Goal: Transaction & Acquisition: Book appointment/travel/reservation

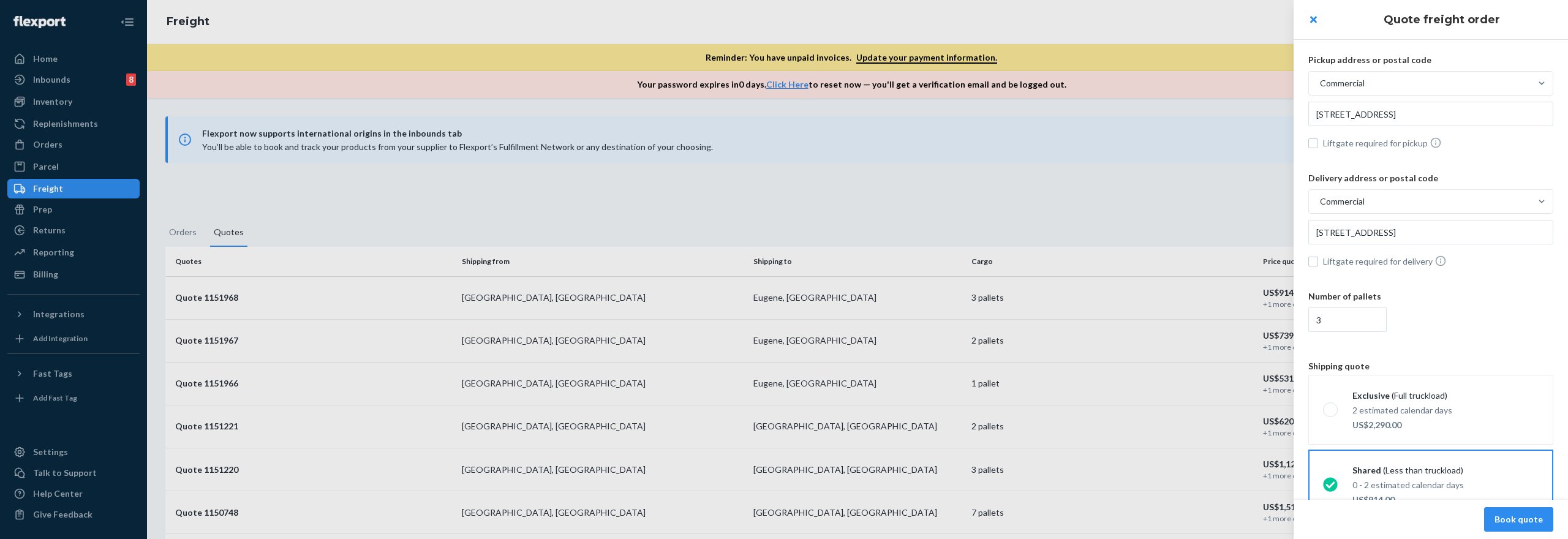
scroll to position [61, 0]
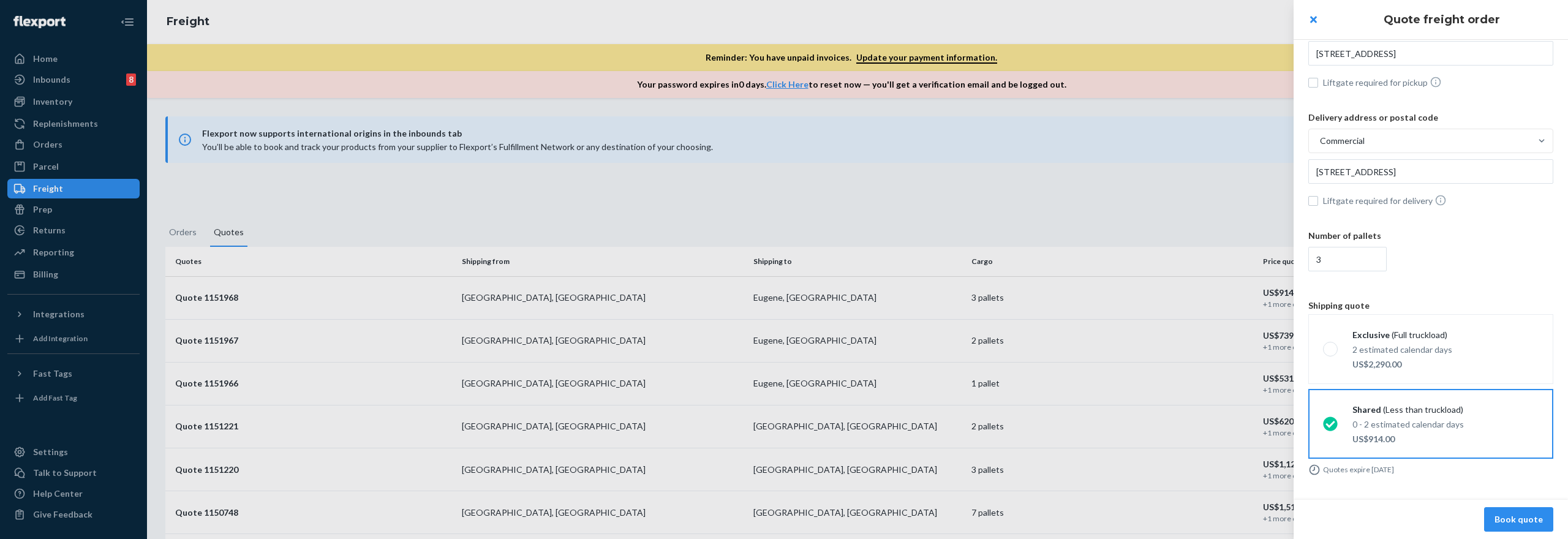
click at [838, 135] on div at bounding box center [784, 269] width 1568 height 539
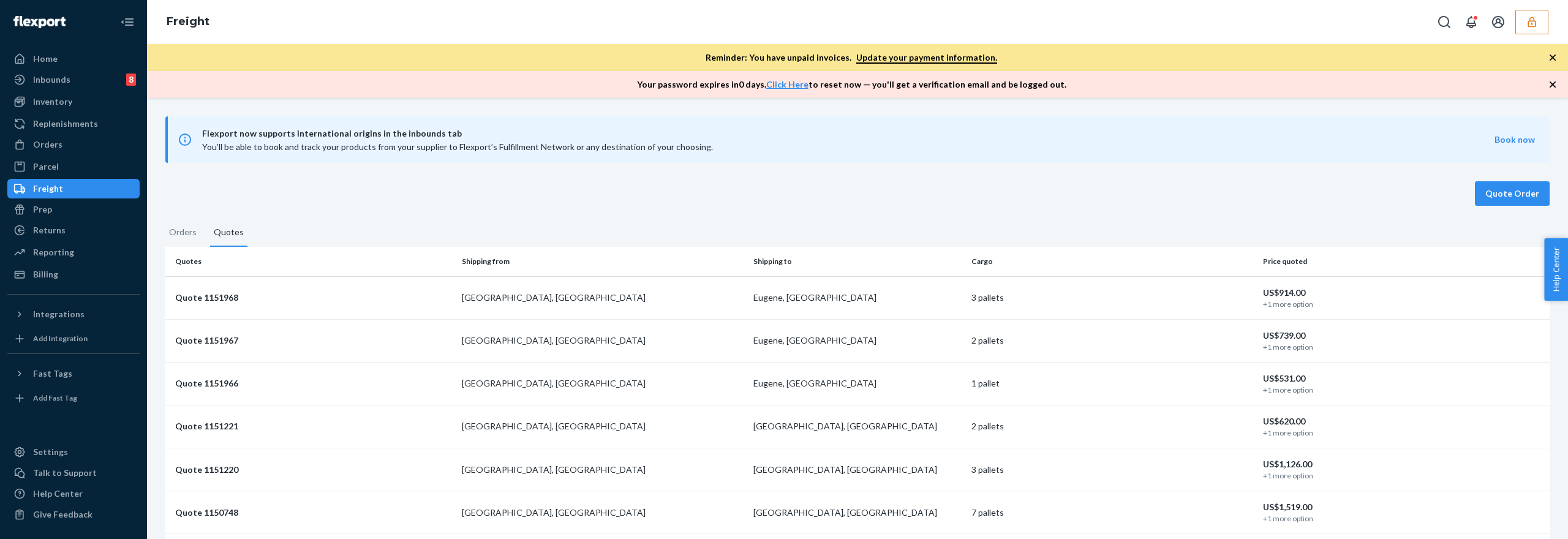
click at [1524, 15] on button "button" at bounding box center [1532, 22] width 33 height 25
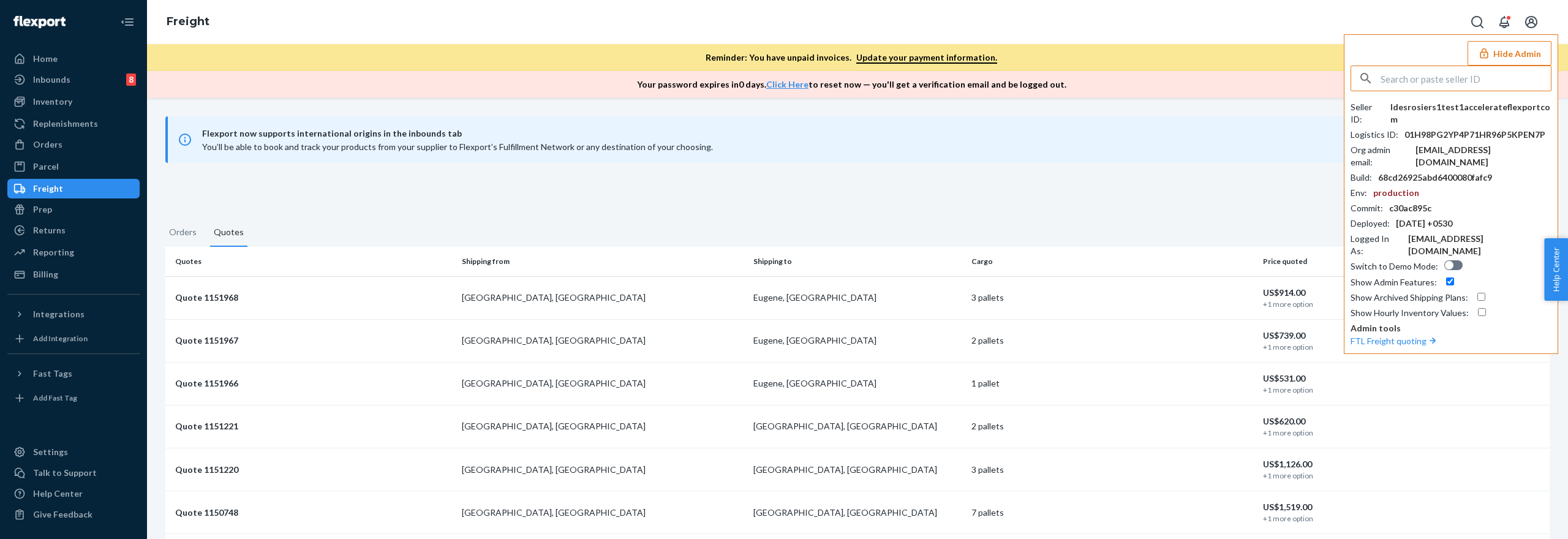
click at [1524, 51] on button "Hide Admin" at bounding box center [1510, 53] width 84 height 25
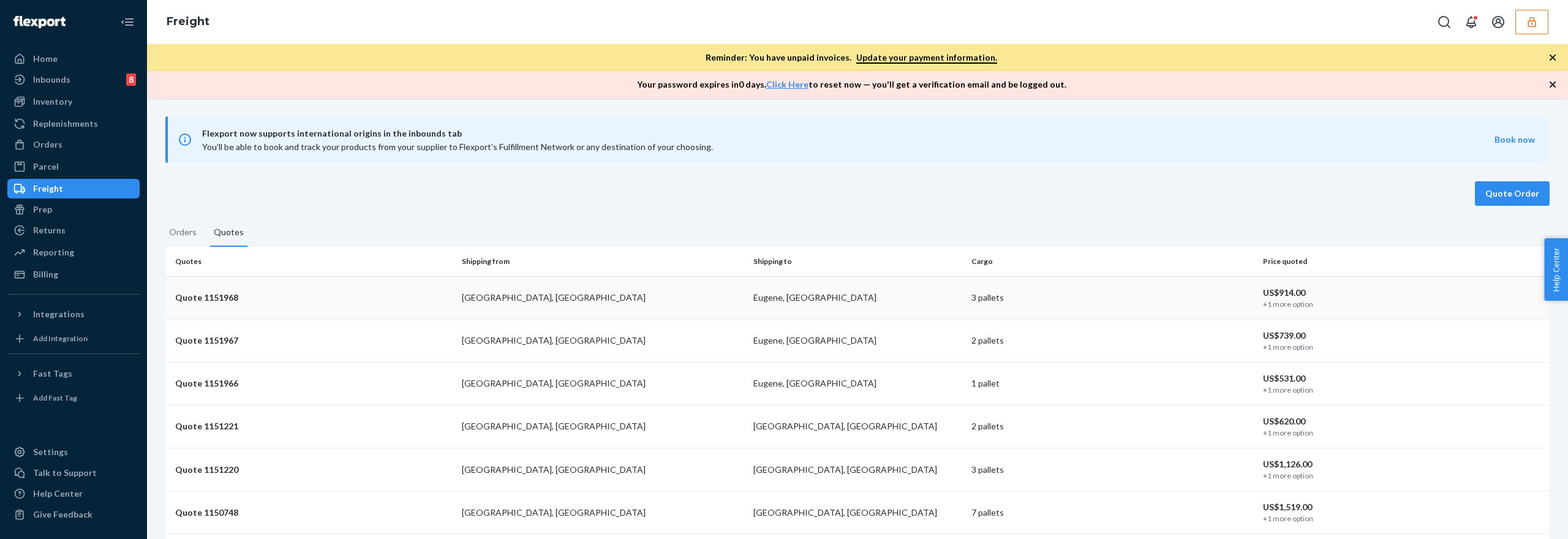
click at [986, 286] on td "3 pallets" at bounding box center [1112, 297] width 291 height 43
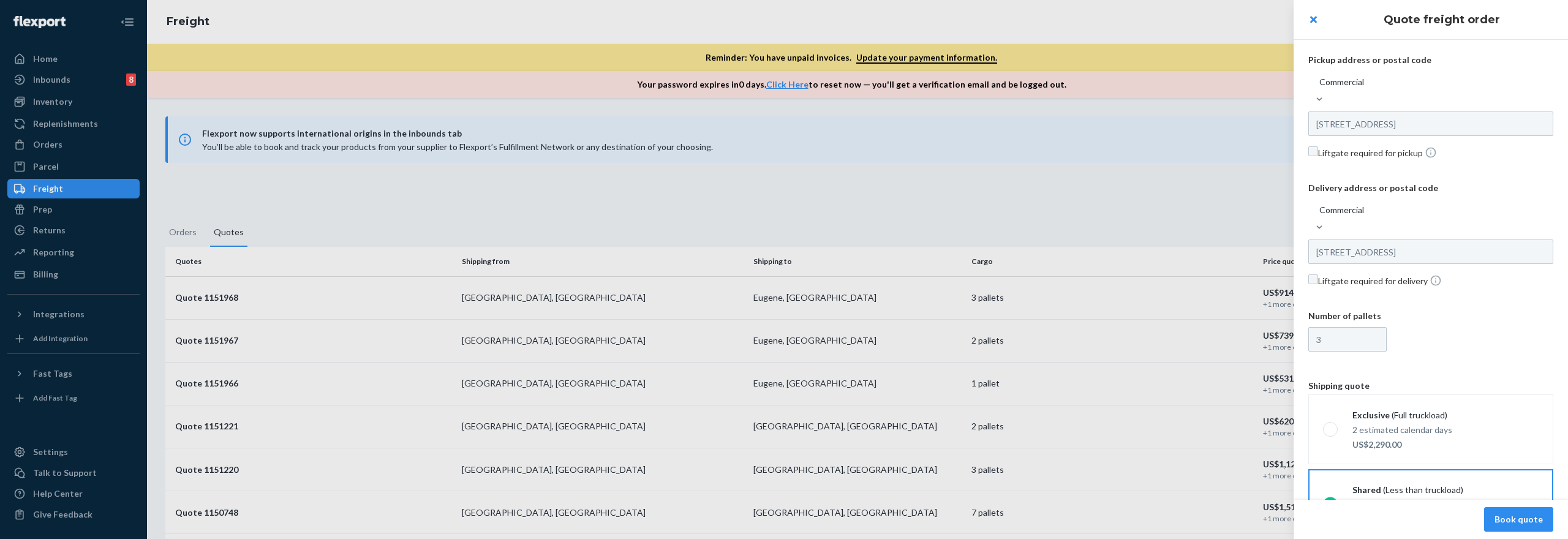
scroll to position [61, 0]
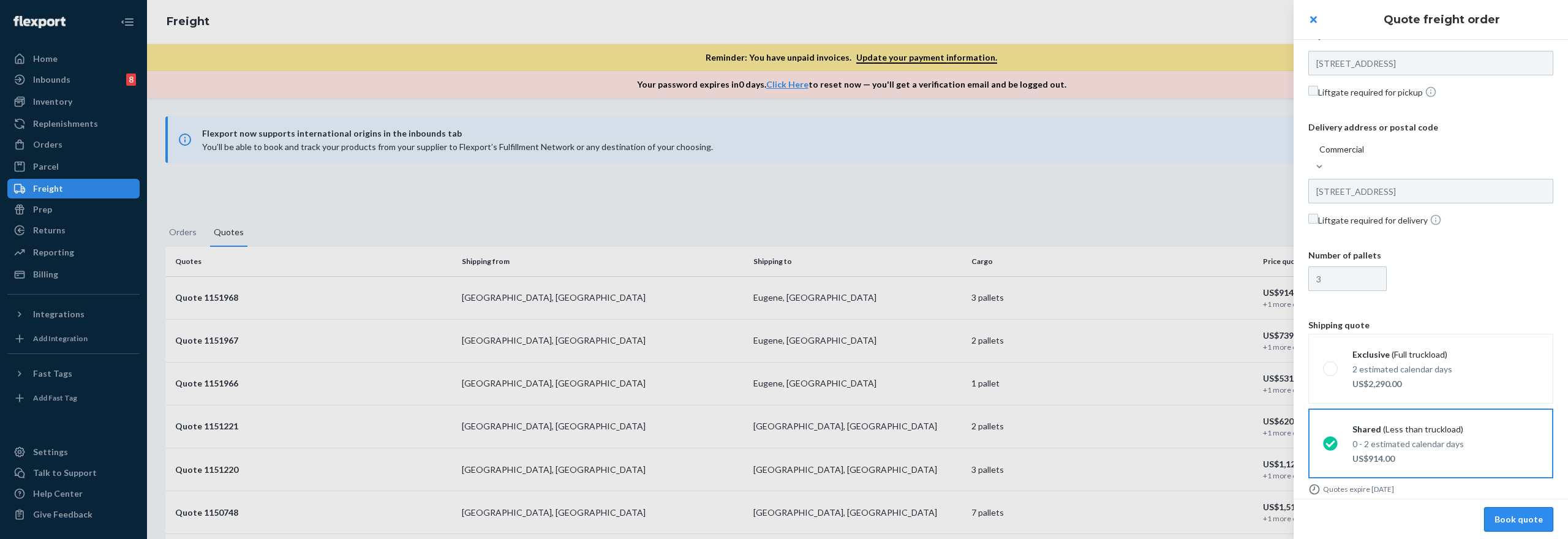
click at [1503, 517] on button "Book quote" at bounding box center [1518, 519] width 69 height 25
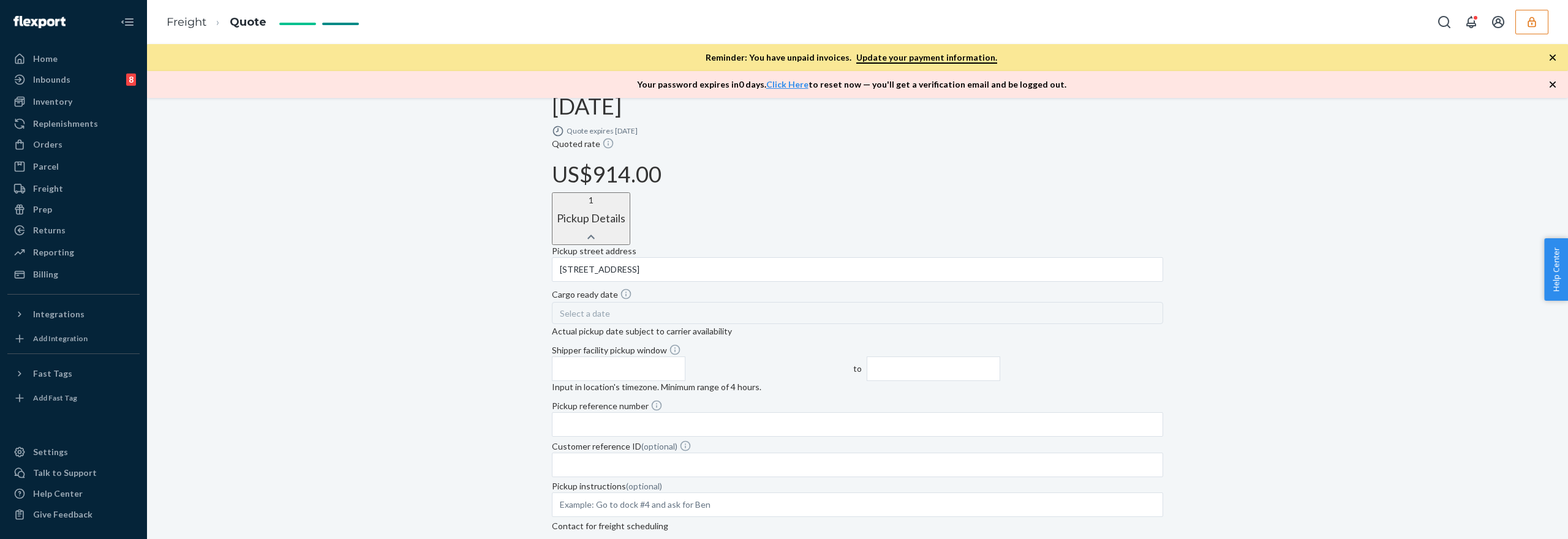
scroll to position [294, 0]
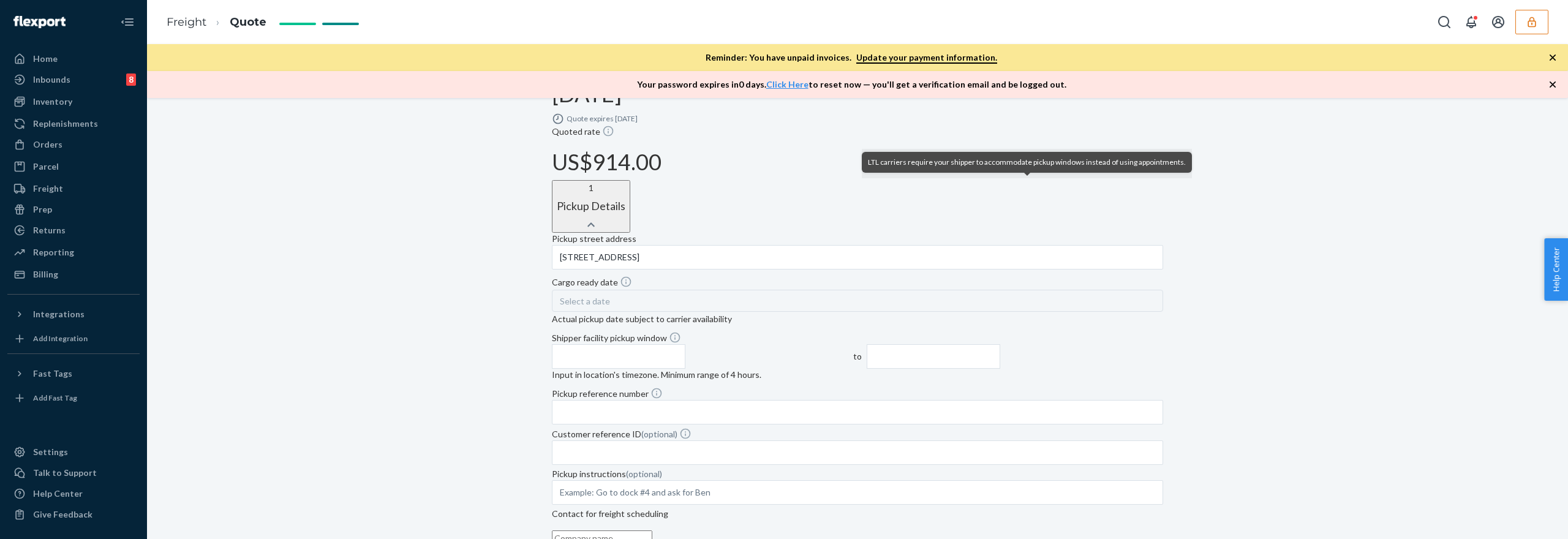
click at [669, 289] on div "Select a date" at bounding box center [857, 301] width 611 height 22
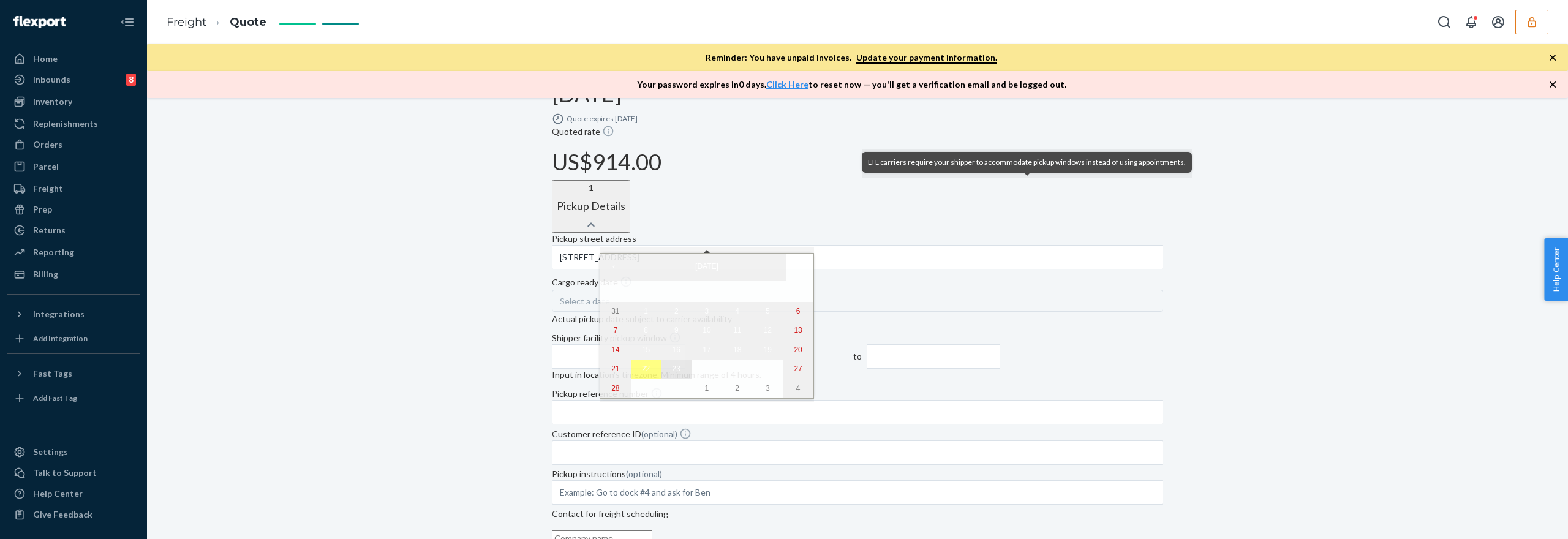
click at [672, 372] on abbr "23" at bounding box center [676, 369] width 8 height 9
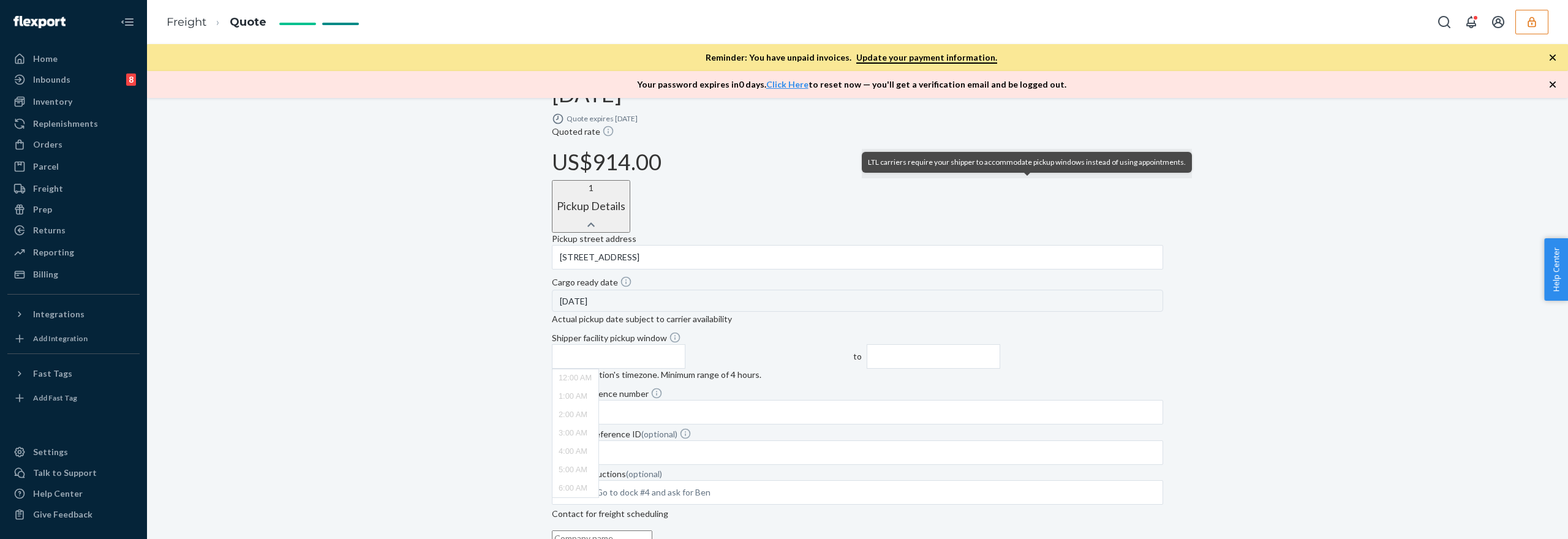
click at [685, 344] on input "text" at bounding box center [618, 356] width 133 height 25
type input "7:00 AM"
type input "11:00 AM"
click at [712, 400] on input "Pickup reference number" at bounding box center [857, 412] width 611 height 25
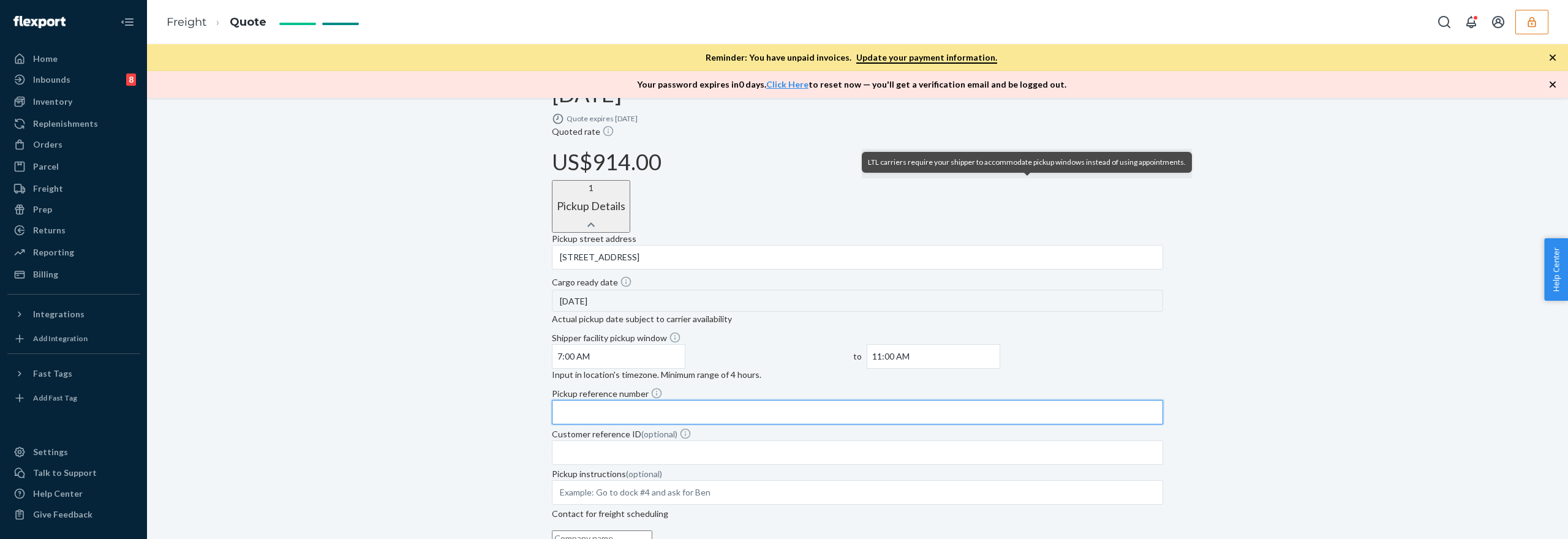
type input "testref"
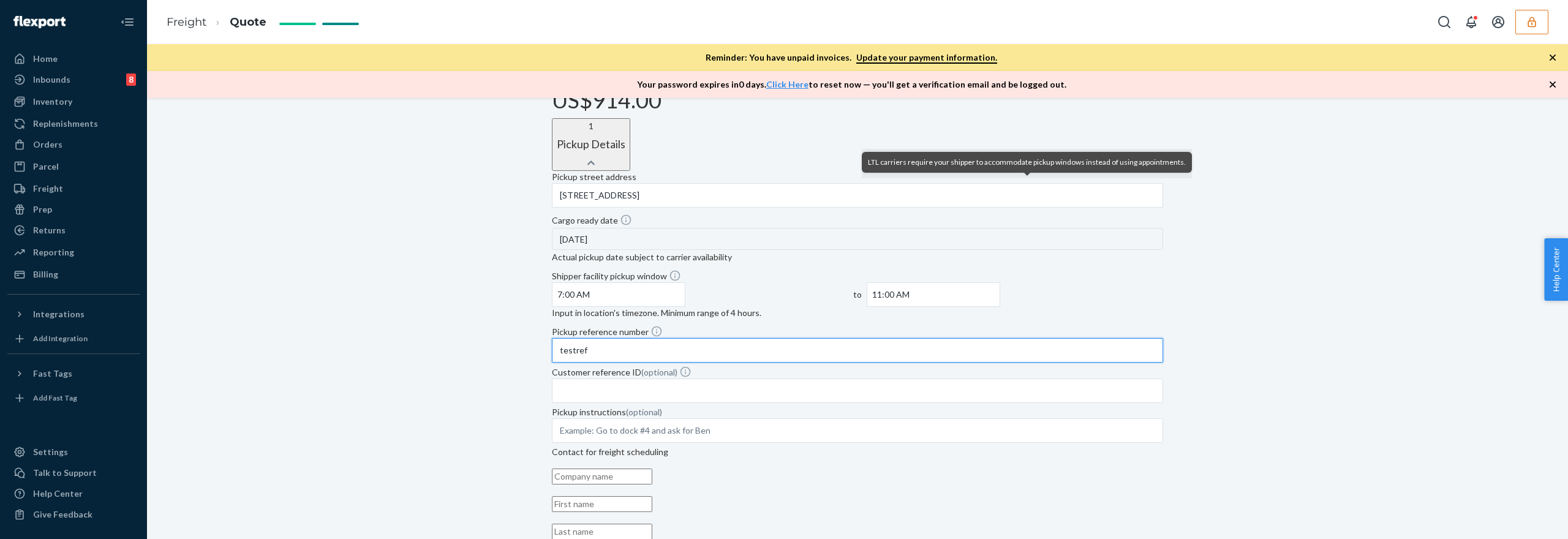
scroll to position [368, 0]
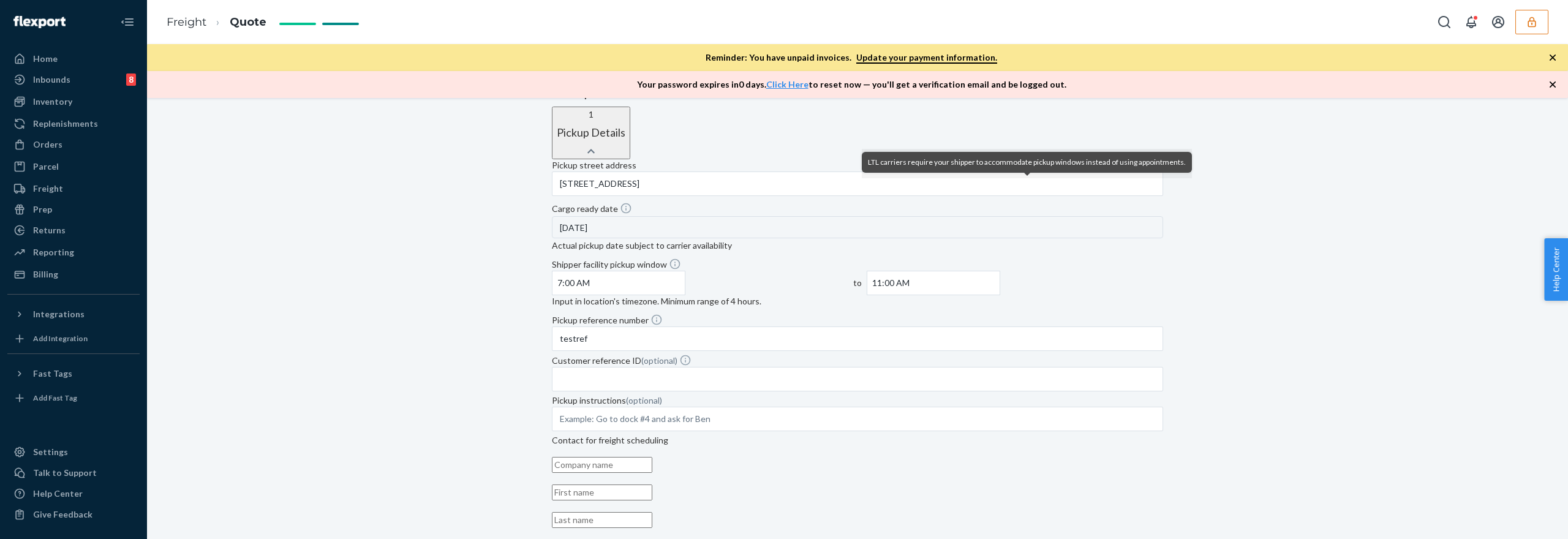
click at [652, 457] on input "text" at bounding box center [602, 465] width 100 height 16
type input "test"
type input "test, [STREET_ADDRESS]"
click at [652, 484] on input "text" at bounding box center [602, 492] width 100 height 16
type input "test"
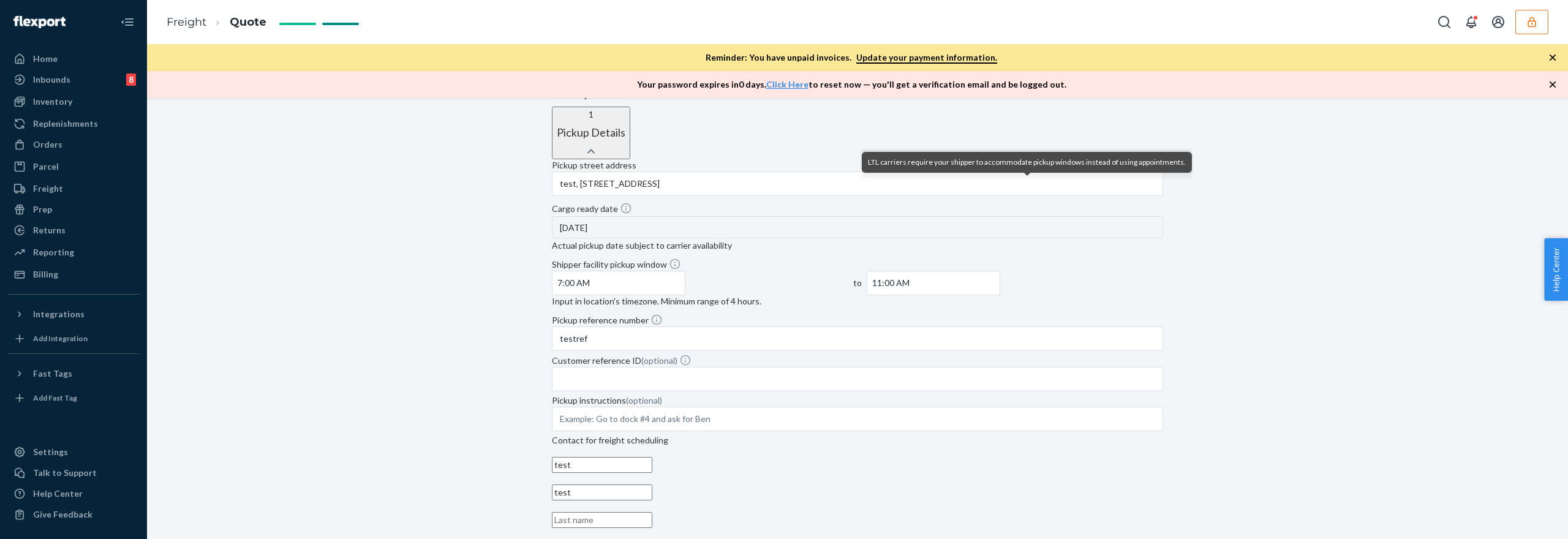
click at [652, 512] on input "text" at bounding box center [602, 520] width 100 height 16
type input "test"
click at [652, 538] on input "email" at bounding box center [602, 548] width 100 height 16
type input "[EMAIL_ADDRESS][DOMAIN_NAME]"
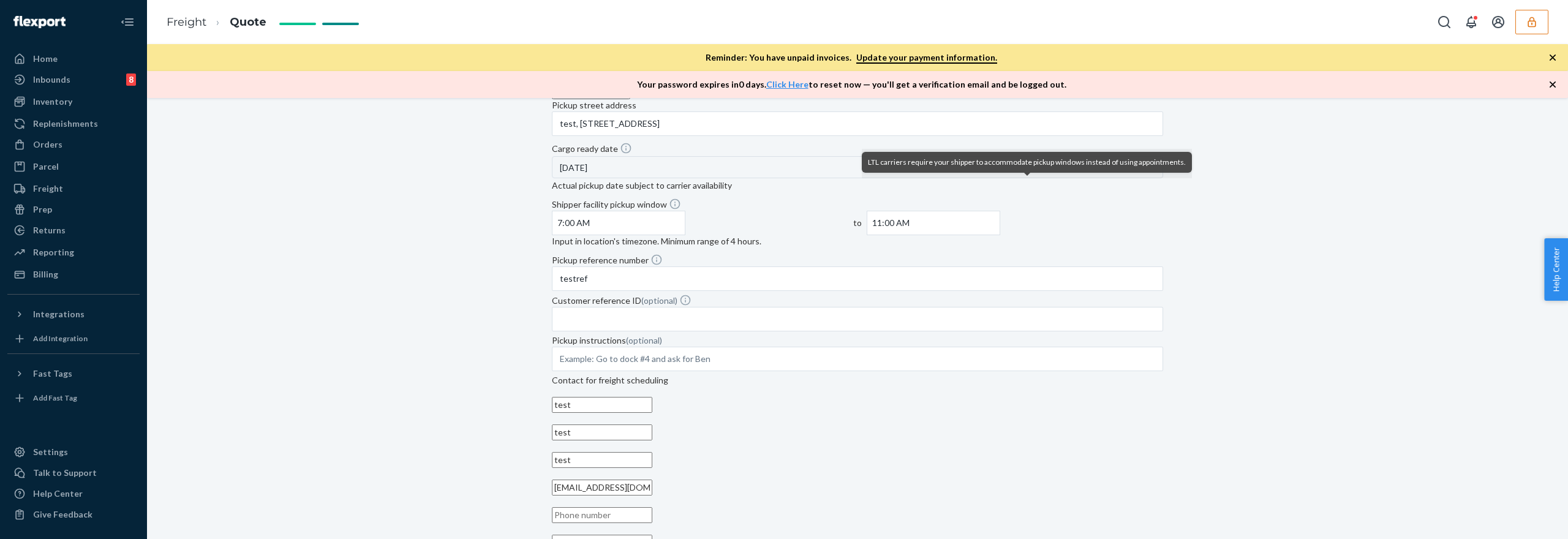
scroll to position [441, 0]
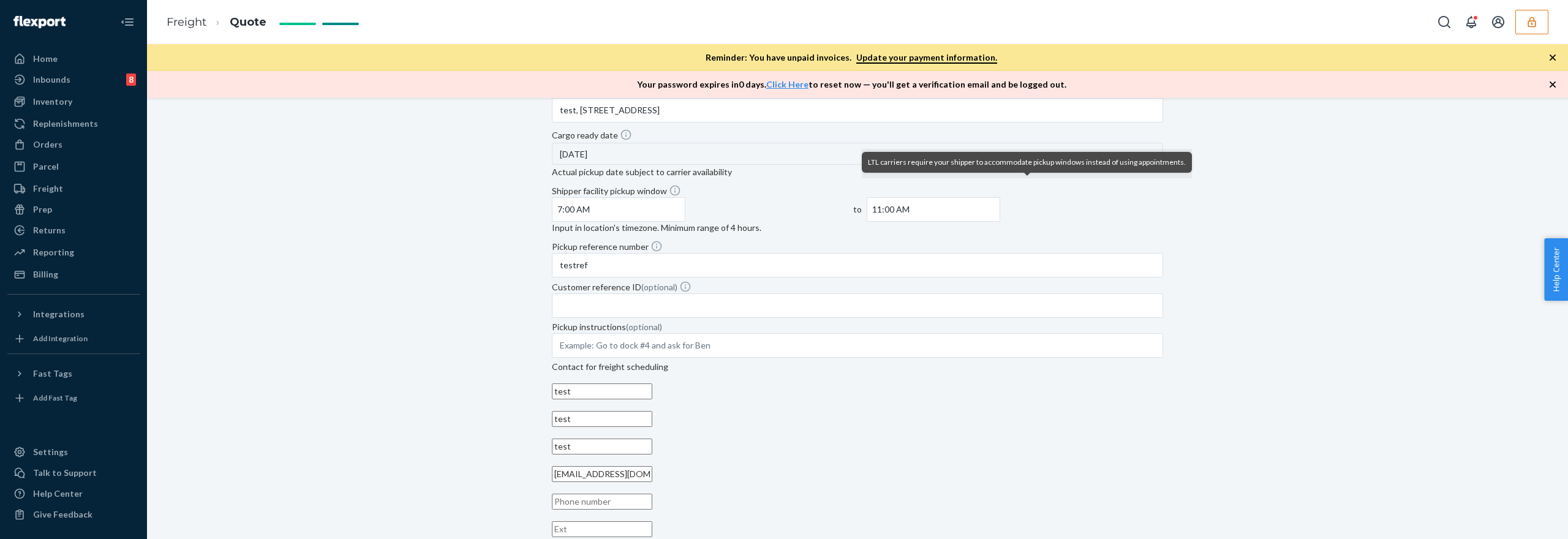
click at [652, 494] on input "text" at bounding box center [602, 502] width 100 height 16
type input "[PHONE_NUMBER]"
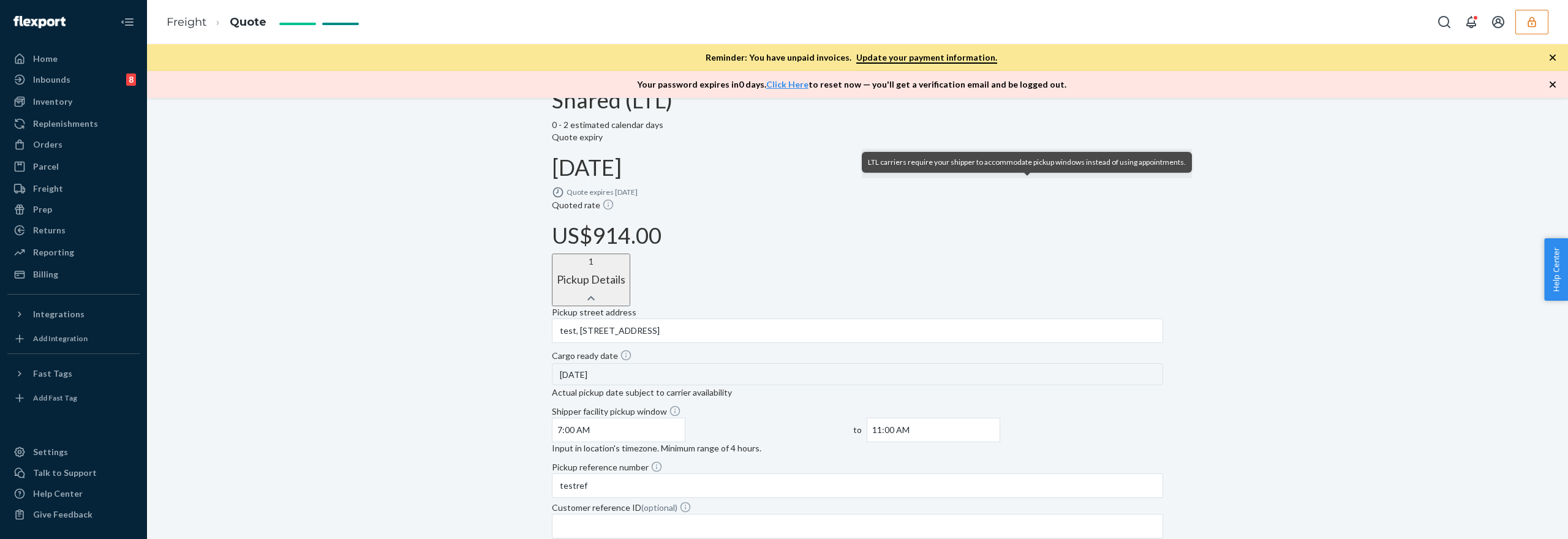
scroll to position [445, 0]
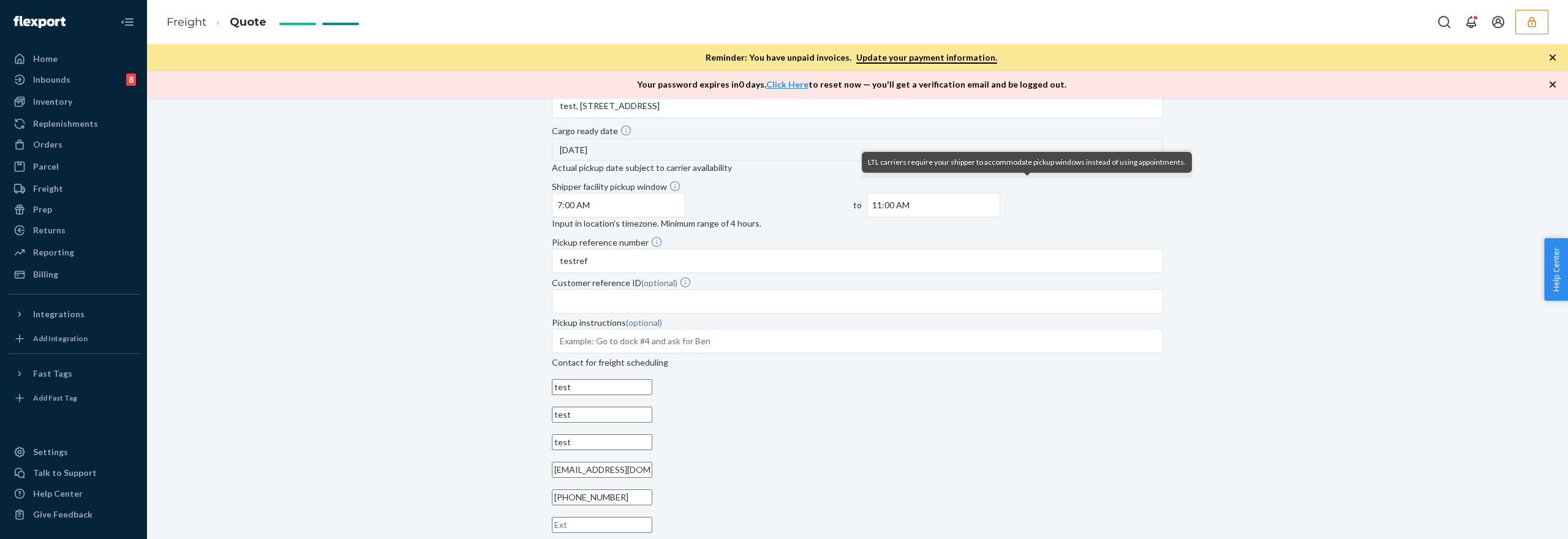
click at [593, 538] on button "Confirm" at bounding box center [572, 548] width 41 height 16
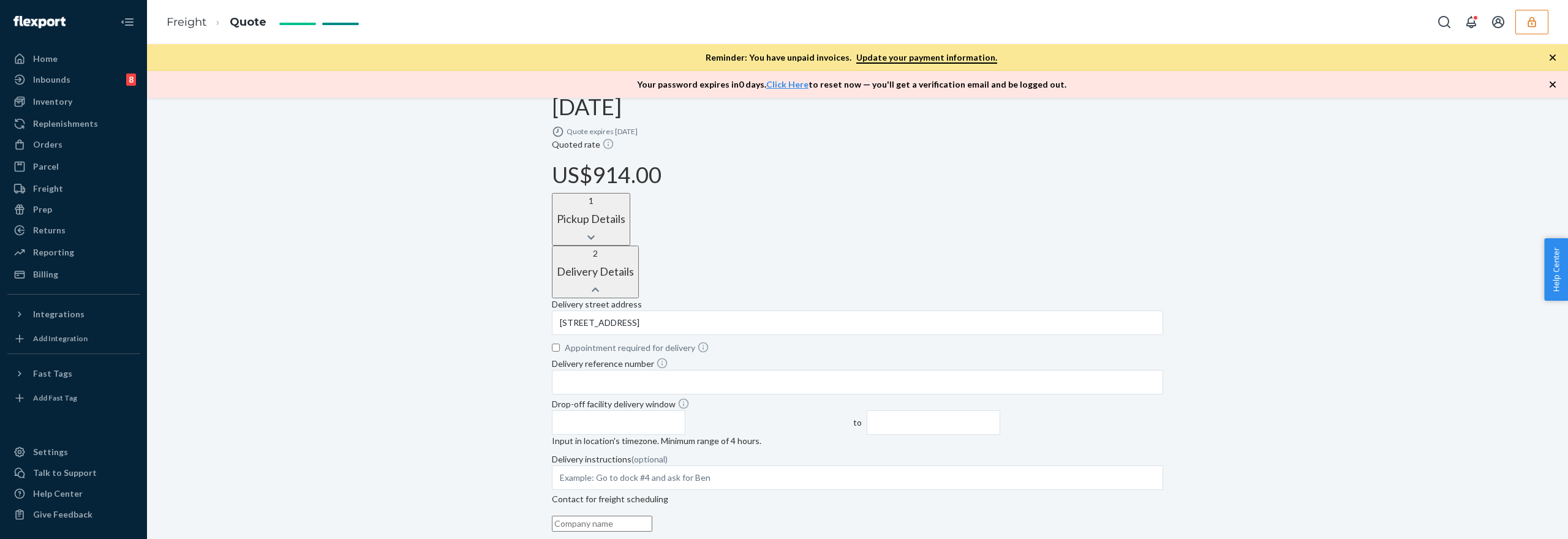
scroll to position [355, 0]
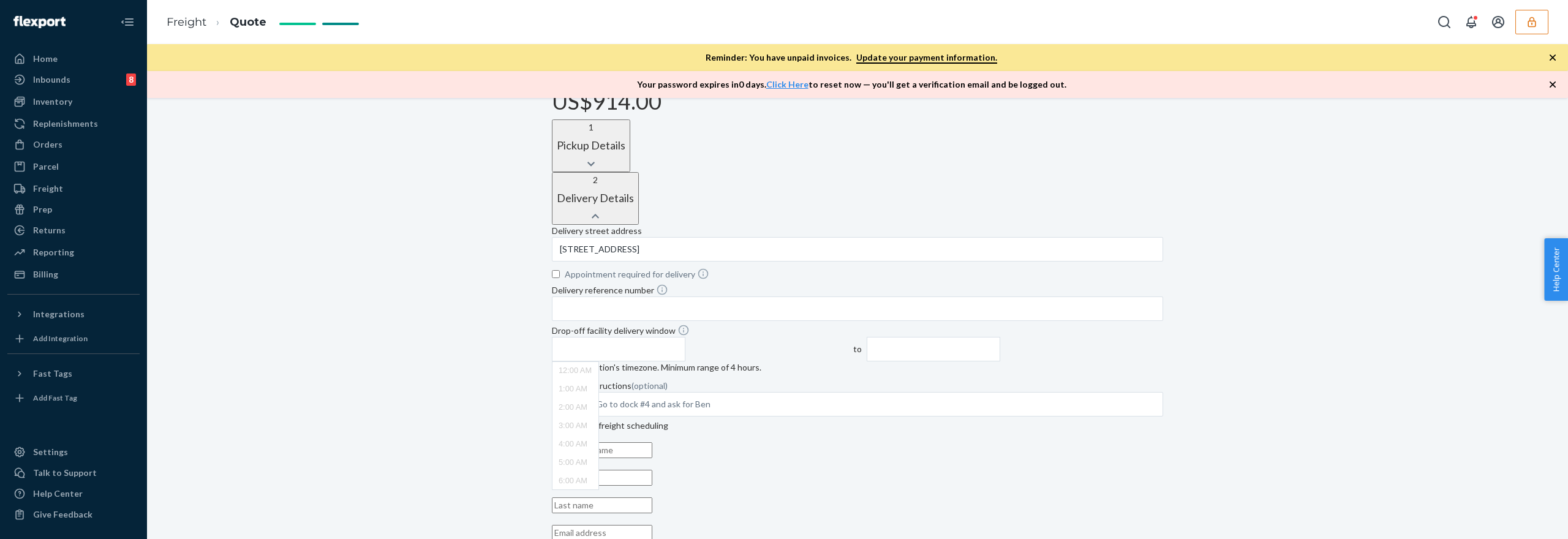
click at [685, 337] on input "text" at bounding box center [618, 349] width 133 height 25
type input "7:00 AM"
type input "11:00 AM"
click at [652, 442] on input "text" at bounding box center [602, 450] width 100 height 16
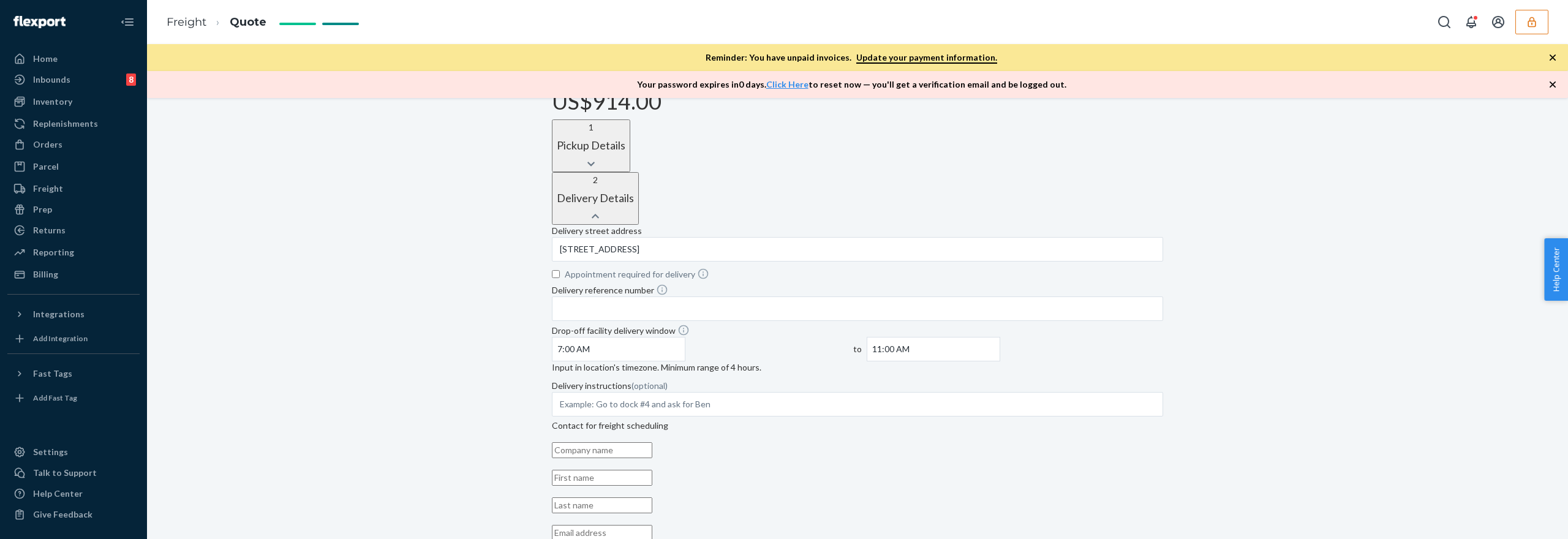
type input "test"
type input "test, [STREET_ADDRESS]"
click at [652, 470] on input "text" at bounding box center [602, 478] width 100 height 16
type input "test"
click at [652, 497] on input "text" at bounding box center [602, 505] width 100 height 16
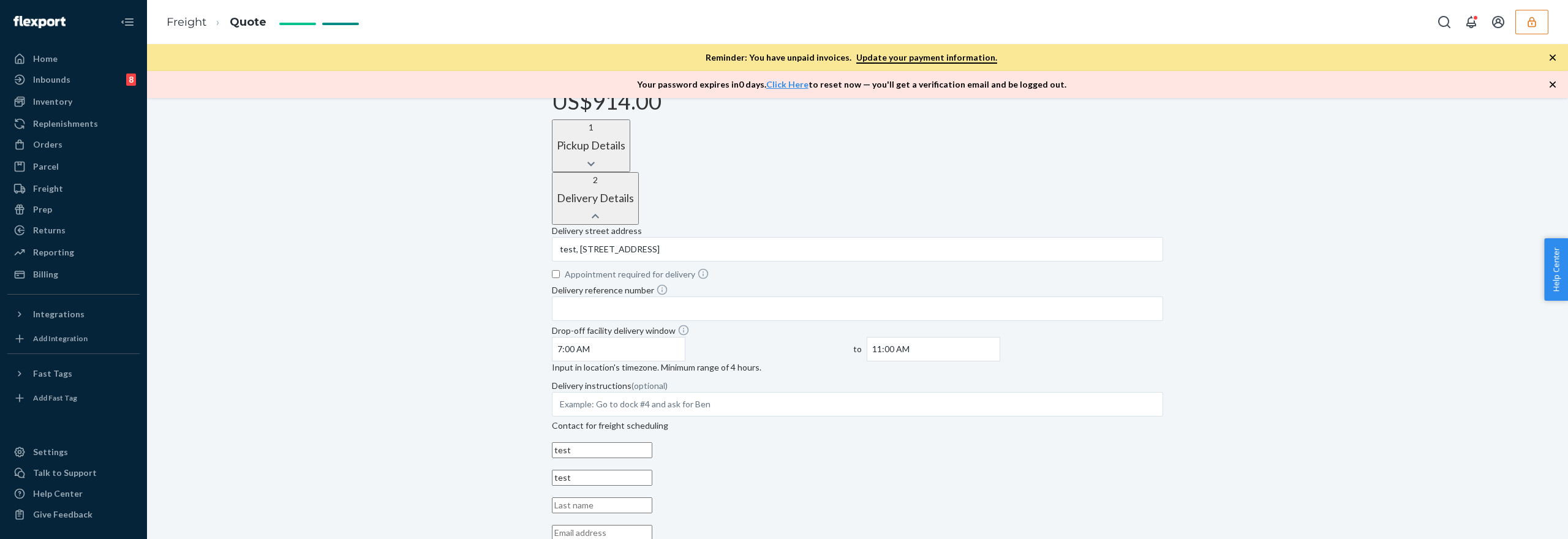
type input "test"
drag, startPoint x: 652, startPoint y: 452, endPoint x: 658, endPoint y: 455, distance: 6.7
click at [652, 525] on input "email" at bounding box center [602, 533] width 100 height 16
type input "[EMAIL_ADDRESS][DOMAIN_NAME]"
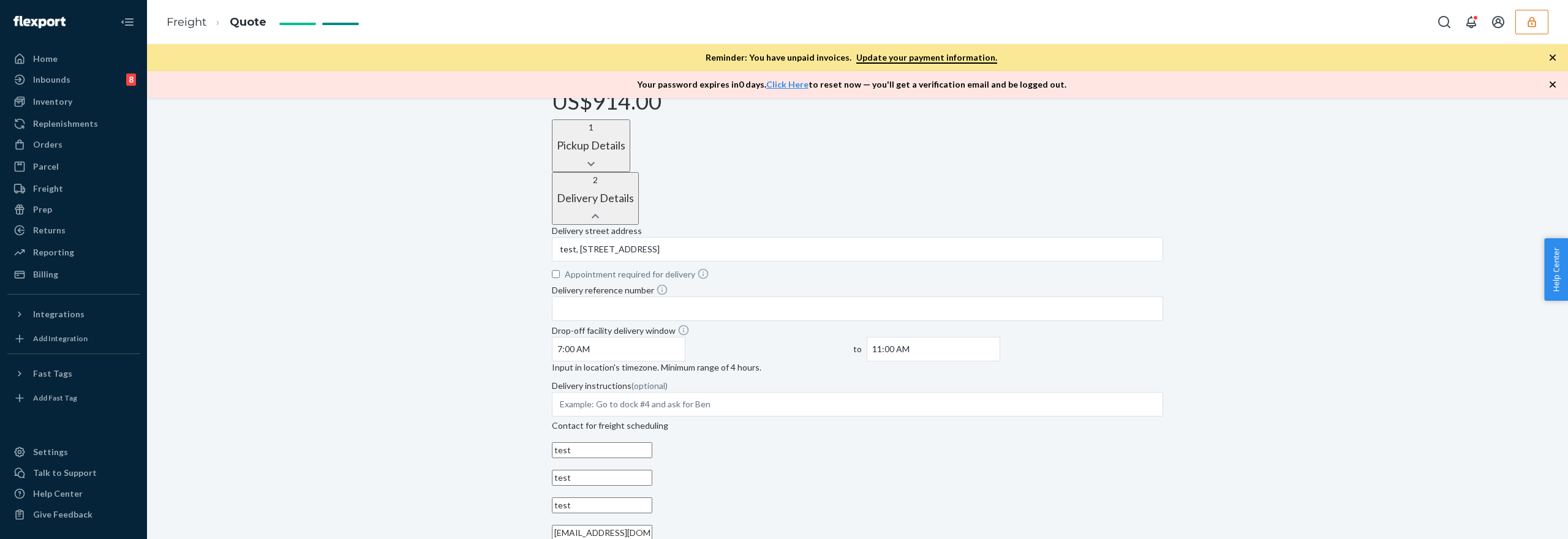
type input "[PHONE_NUMBER]"
click at [722, 296] on input "Delivery reference number" at bounding box center [857, 309] width 611 height 25
type input "testfi123"
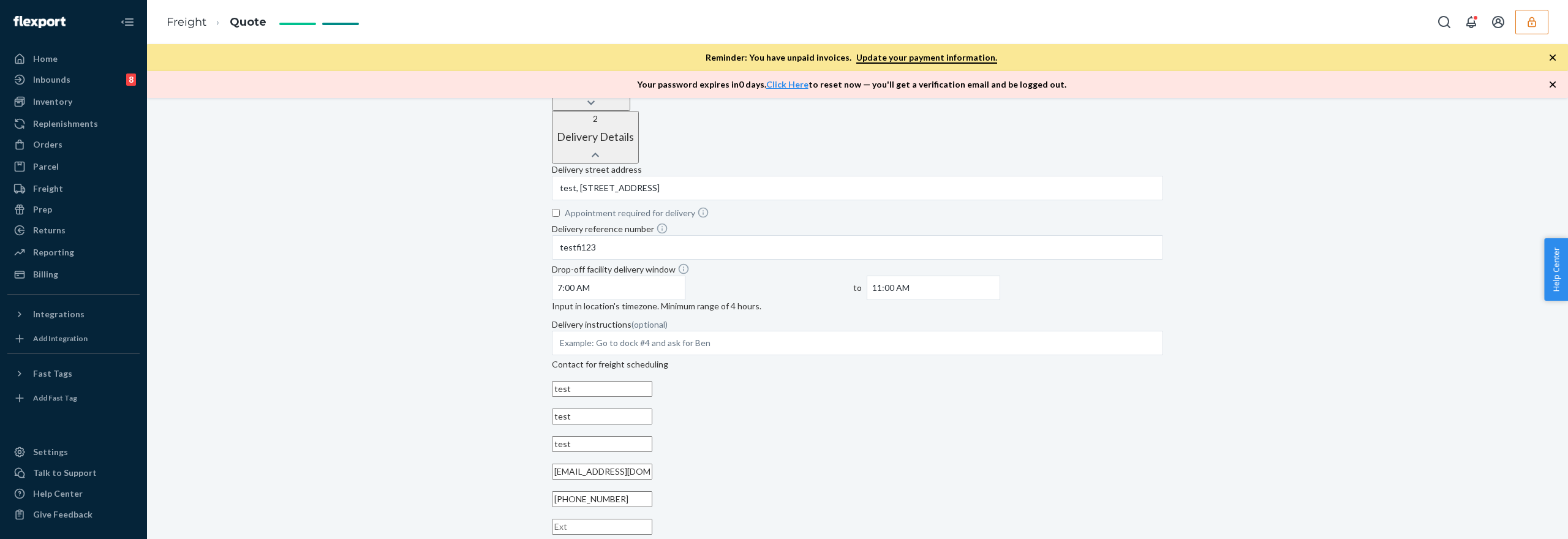
scroll to position [428, 0]
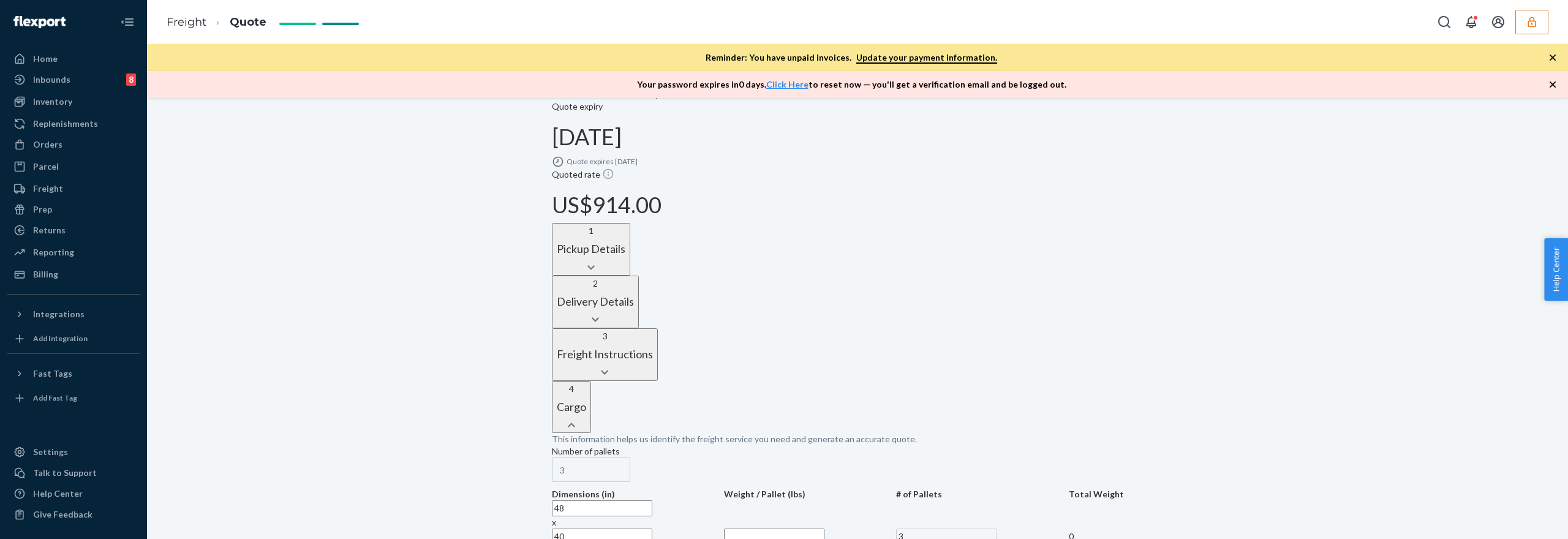
scroll to position [398, 0]
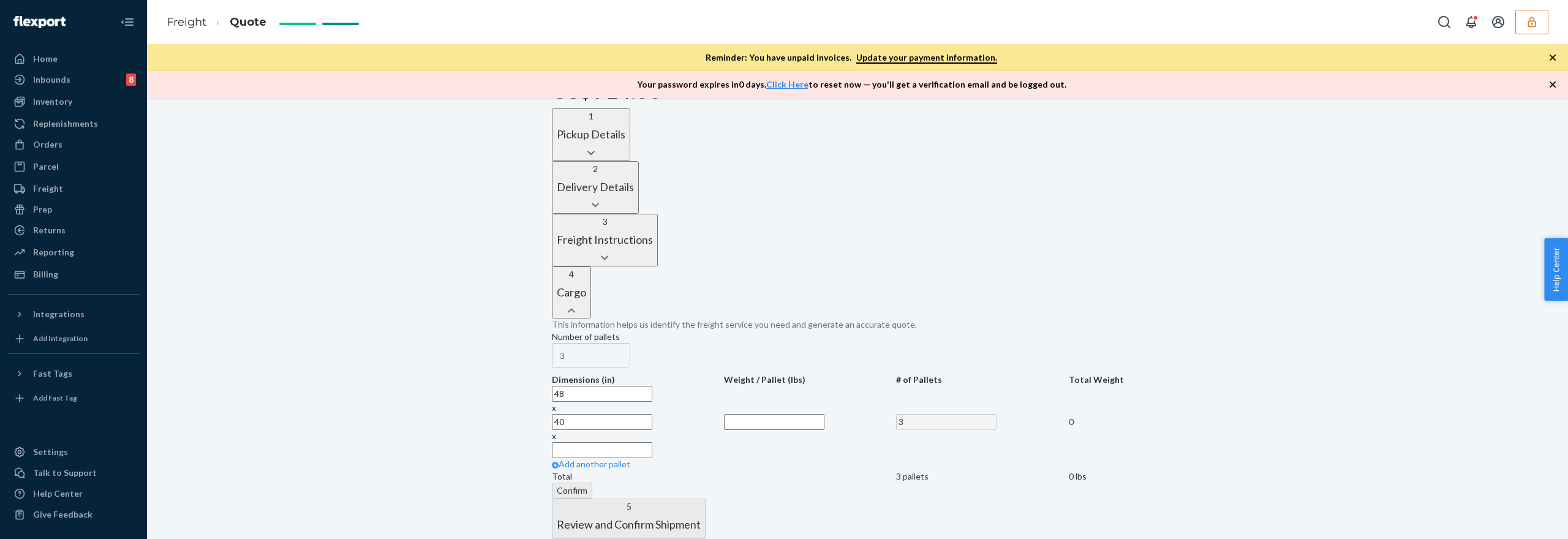
click at [652, 442] on input "text" at bounding box center [602, 450] width 100 height 16
type input "50"
click at [781, 414] on input "text" at bounding box center [774, 422] width 100 height 16
click at [784, 414] on input "150" at bounding box center [774, 422] width 100 height 16
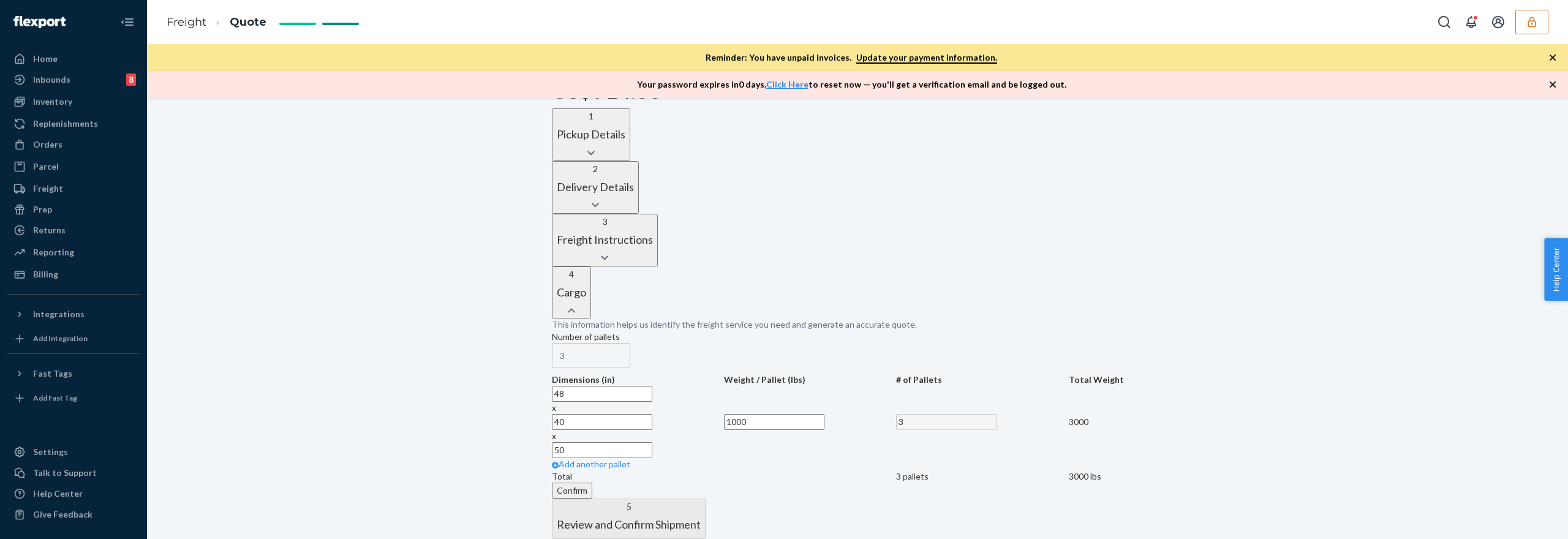
type input "1000"
click at [593, 482] on button "Confirm" at bounding box center [572, 490] width 41 height 16
